Goal: Transaction & Acquisition: Subscribe to service/newsletter

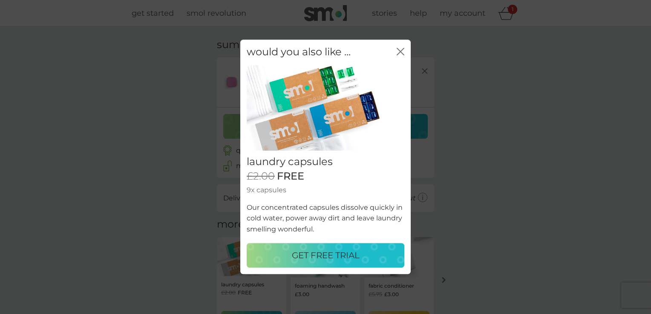
click at [329, 257] on p "GET FREE TRIAL" at bounding box center [326, 256] width 68 height 14
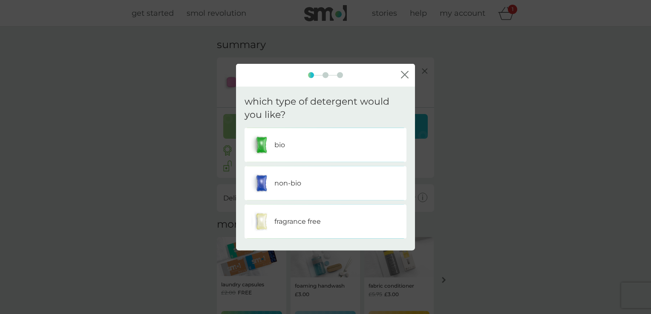
click at [308, 183] on div "non-bio" at bounding box center [325, 183] width 149 height 21
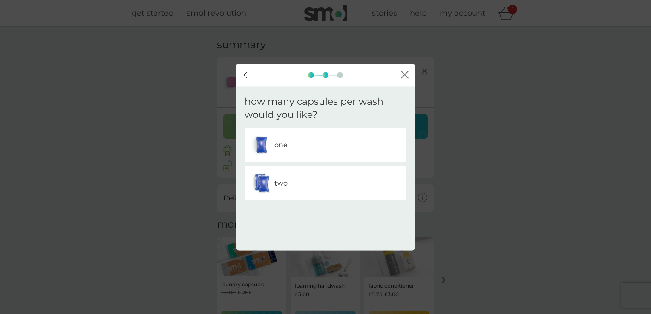
click at [300, 186] on div "two" at bounding box center [325, 183] width 149 height 21
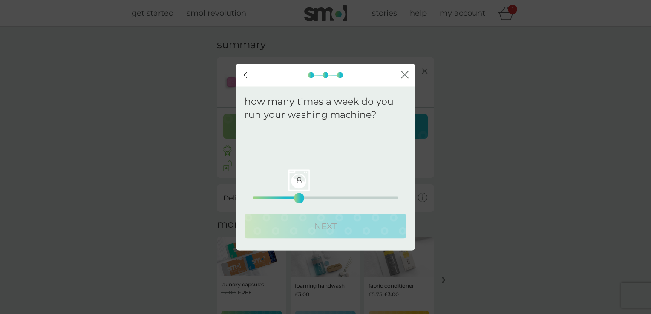
drag, startPoint x: 252, startPoint y: 198, endPoint x: 300, endPoint y: 194, distance: 47.9
click at [300, 196] on div "8" at bounding box center [298, 197] width 3 height 3
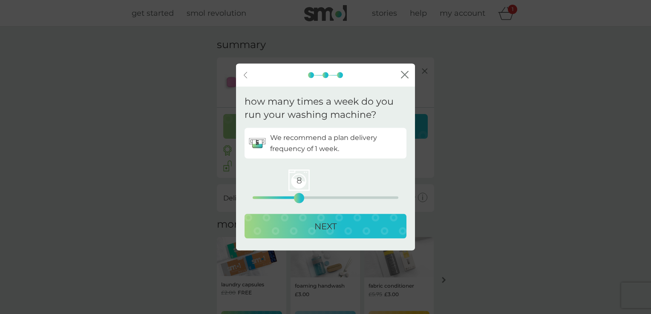
click at [305, 218] on button "NEXT" at bounding box center [326, 226] width 162 height 25
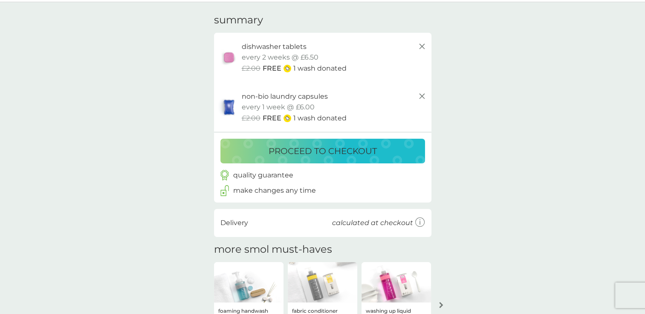
scroll to position [40, 0]
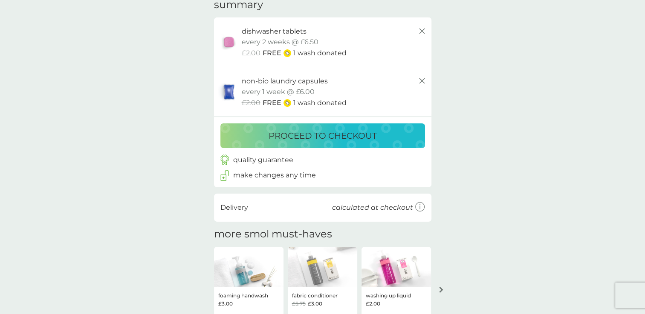
click at [361, 134] on p "proceed to checkout" at bounding box center [322, 136] width 108 height 14
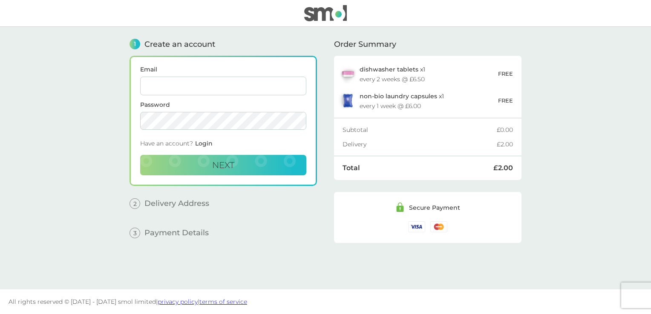
click at [219, 92] on input "Email" at bounding box center [223, 86] width 166 height 19
type input "[EMAIL_ADDRESS][DOMAIN_NAME]"
click at [140, 155] on button "Next" at bounding box center [223, 165] width 166 height 20
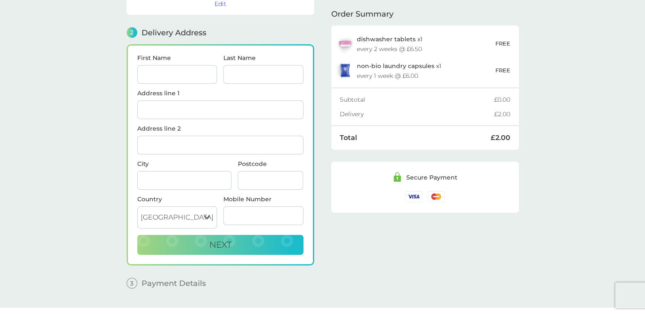
scroll to position [104, 0]
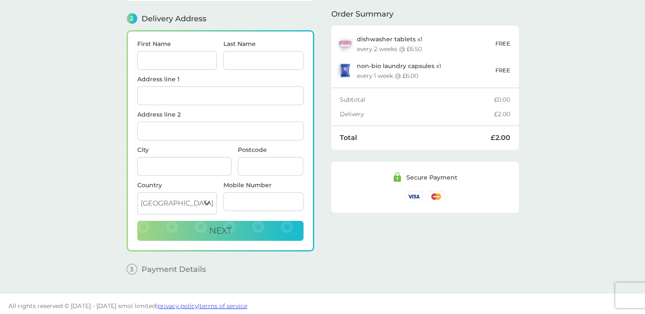
click at [167, 51] on input "First Name" at bounding box center [177, 60] width 80 height 19
type input "[PERSON_NAME]"
click at [251, 58] on input "Last Name" at bounding box center [263, 60] width 80 height 19
type input "Lelliott"
click at [174, 96] on input "Address line 1" at bounding box center [220, 95] width 166 height 19
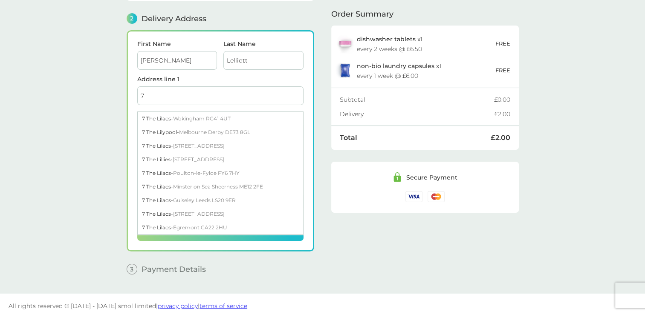
type input "7"
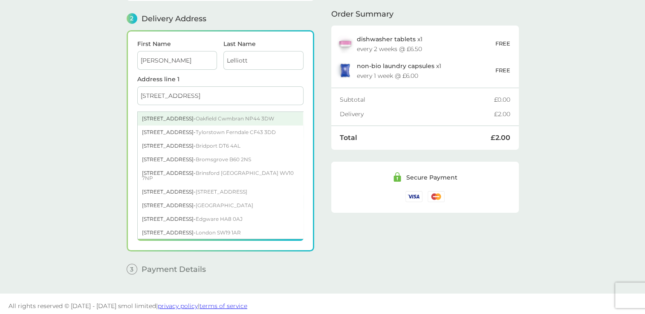
click at [169, 115] on div "[STREET_ADDRESS]" at bounding box center [220, 119] width 165 height 14
type input "[STREET_ADDRESS]"
type input "Cwmbran"
type input "NP44 3DW"
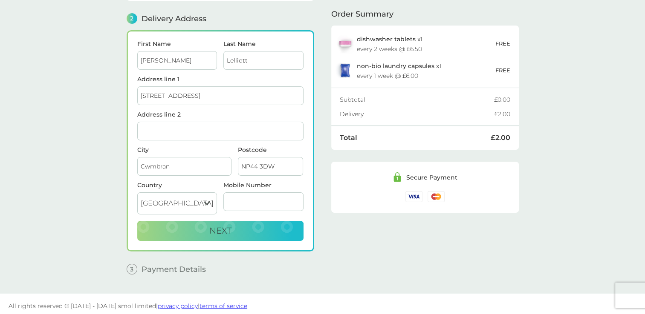
scroll to position [104, 0]
click at [252, 195] on input "Mobile Number" at bounding box center [263, 201] width 80 height 19
type input "07484144739"
click at [191, 228] on button "Next" at bounding box center [220, 231] width 166 height 20
checkbox input "true"
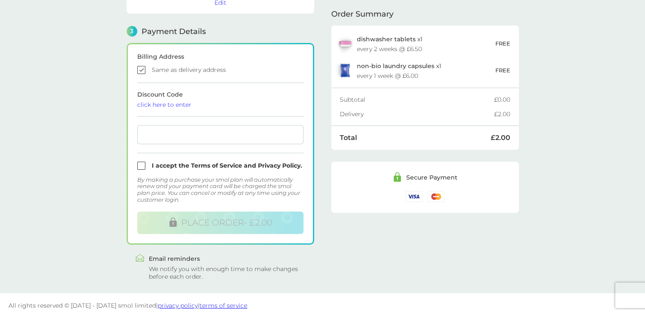
scroll to position [224, 0]
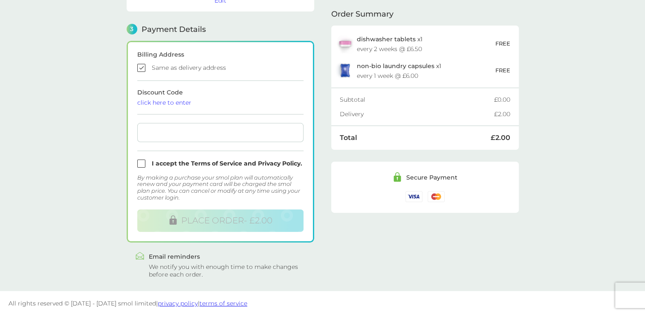
click at [143, 161] on input "checkbox" at bounding box center [220, 164] width 166 height 8
checkbox input "true"
